Goal: Communication & Community: Answer question/provide support

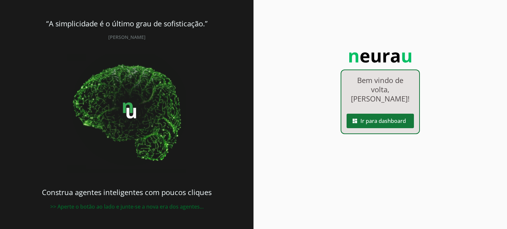
click at [376, 115] on span at bounding box center [379, 121] width 67 height 16
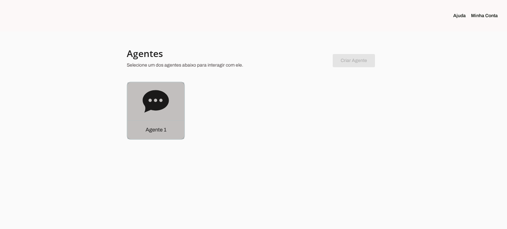
click at [168, 96] on icon at bounding box center [156, 101] width 26 height 26
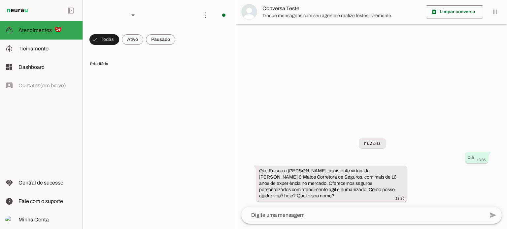
click at [119, 41] on span at bounding box center [104, 40] width 30 height 16
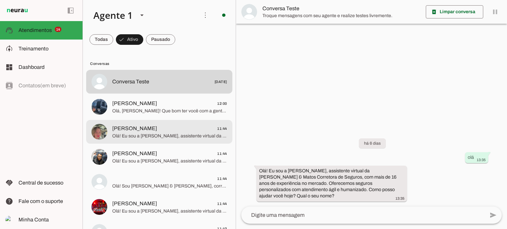
click at [179, 132] on span "Ludilene Souza Seguros 11:44" at bounding box center [169, 129] width 115 height 8
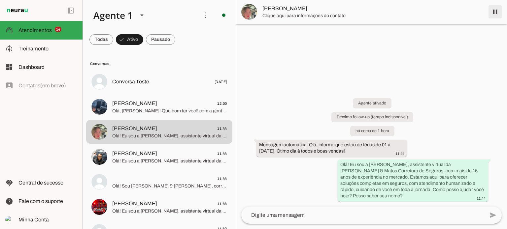
click at [493, 11] on span at bounding box center [495, 12] width 16 height 16
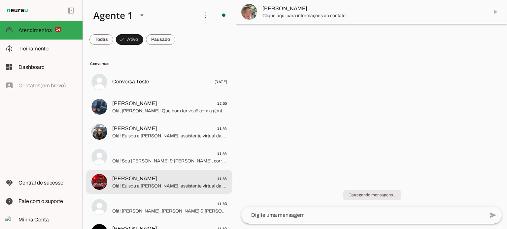
click at [146, 178] on span "Gustavo Moreira Seguros" at bounding box center [134, 179] width 45 height 8
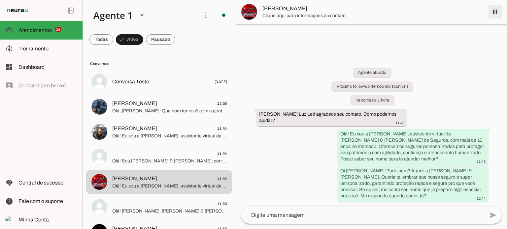
click at [494, 13] on span at bounding box center [495, 12] width 16 height 16
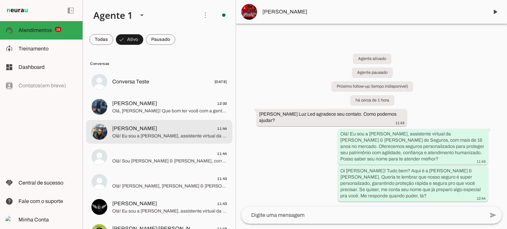
click at [153, 132] on span "Jose Oliveira Seguros" at bounding box center [134, 129] width 45 height 8
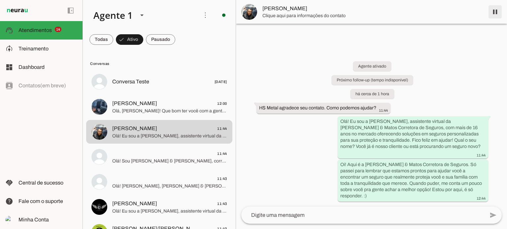
click at [492, 12] on span at bounding box center [495, 12] width 16 height 16
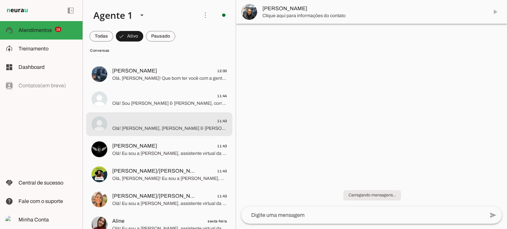
scroll to position [33, 0]
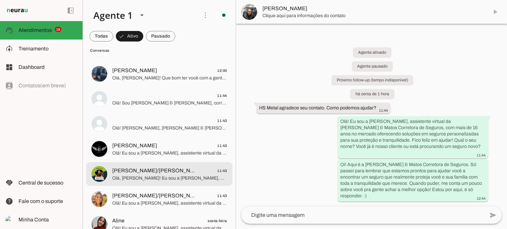
click at [164, 169] on span "Daniel Almeida/Rosana Seguros" at bounding box center [153, 171] width 83 height 8
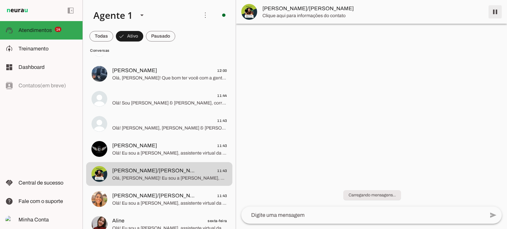
click at [497, 12] on span at bounding box center [495, 12] width 16 height 16
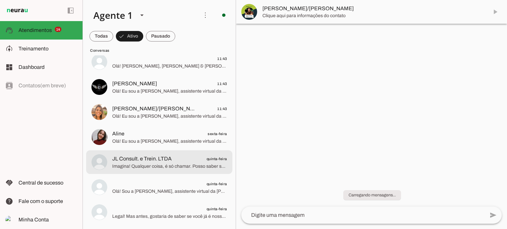
scroll to position [99, 0]
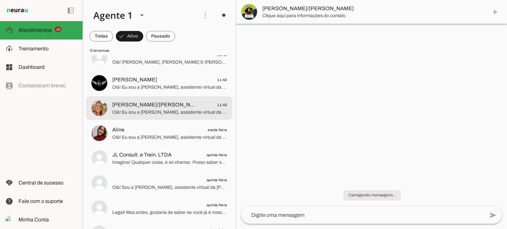
click at [151, 112] on span "Olá! Eu sou a Clara, assistente virtual da Matos & Matos Corretora de Seguros, …" at bounding box center [169, 112] width 115 height 7
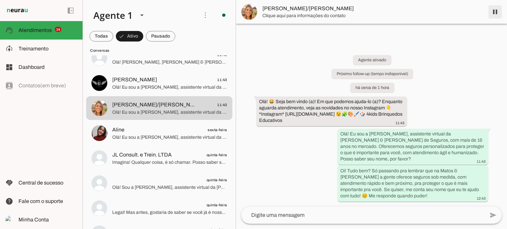
click at [495, 13] on span at bounding box center [495, 12] width 16 height 16
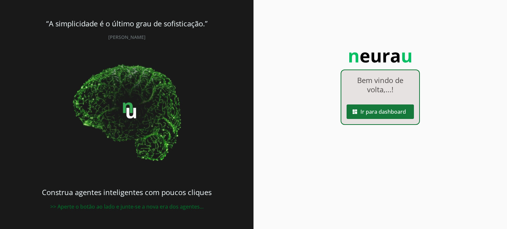
click at [377, 115] on span at bounding box center [379, 112] width 67 height 16
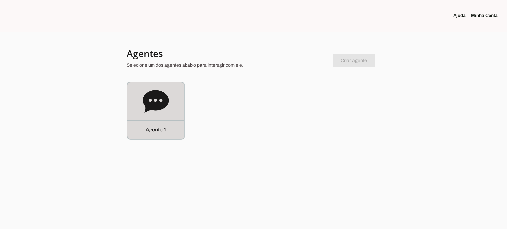
click at [149, 107] on icon at bounding box center [156, 101] width 26 height 22
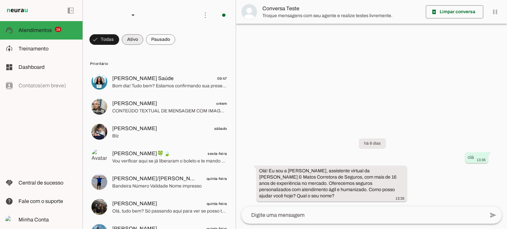
click at [119, 39] on span at bounding box center [104, 40] width 30 height 16
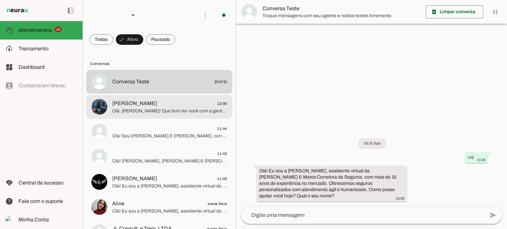
click at [142, 107] on span "[PERSON_NAME]" at bounding box center [134, 104] width 45 height 8
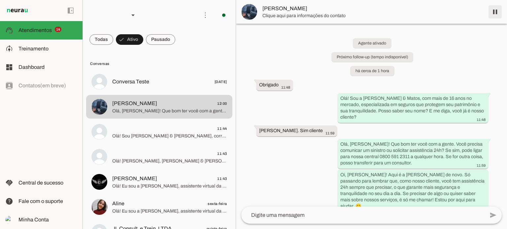
click at [495, 11] on span at bounding box center [495, 12] width 16 height 16
